Goal: Navigation & Orientation: Go to known website

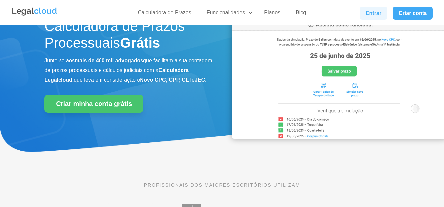
click at [378, 14] on link "Entrar" at bounding box center [374, 13] width 28 height 13
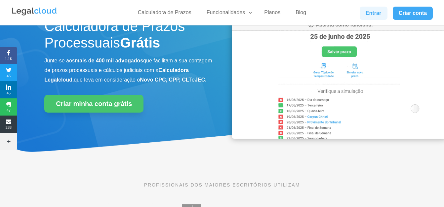
click at [378, 14] on link "Entrar" at bounding box center [374, 13] width 28 height 13
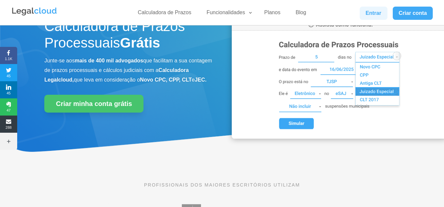
click at [378, 14] on link "Entrar" at bounding box center [374, 13] width 28 height 13
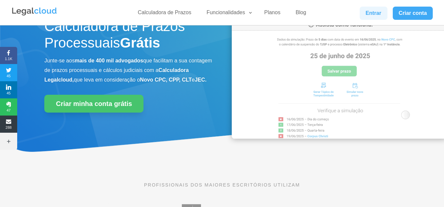
click at [375, 14] on link "Entrar" at bounding box center [374, 13] width 28 height 13
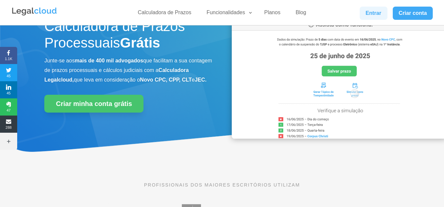
click at [375, 14] on link "Entrar" at bounding box center [374, 13] width 28 height 13
